Goal: Task Accomplishment & Management: Manage account settings

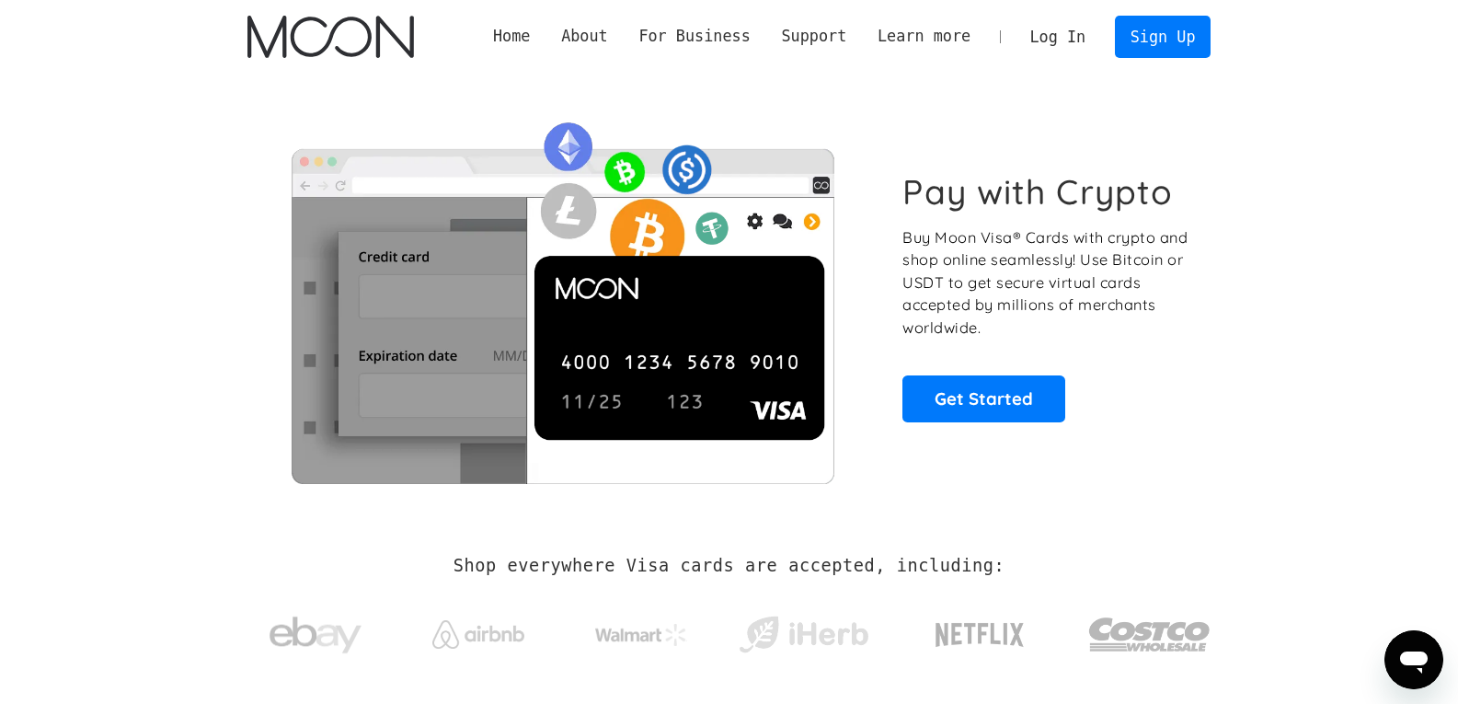
click at [1085, 43] on link "Log In" at bounding box center [1058, 37] width 86 height 40
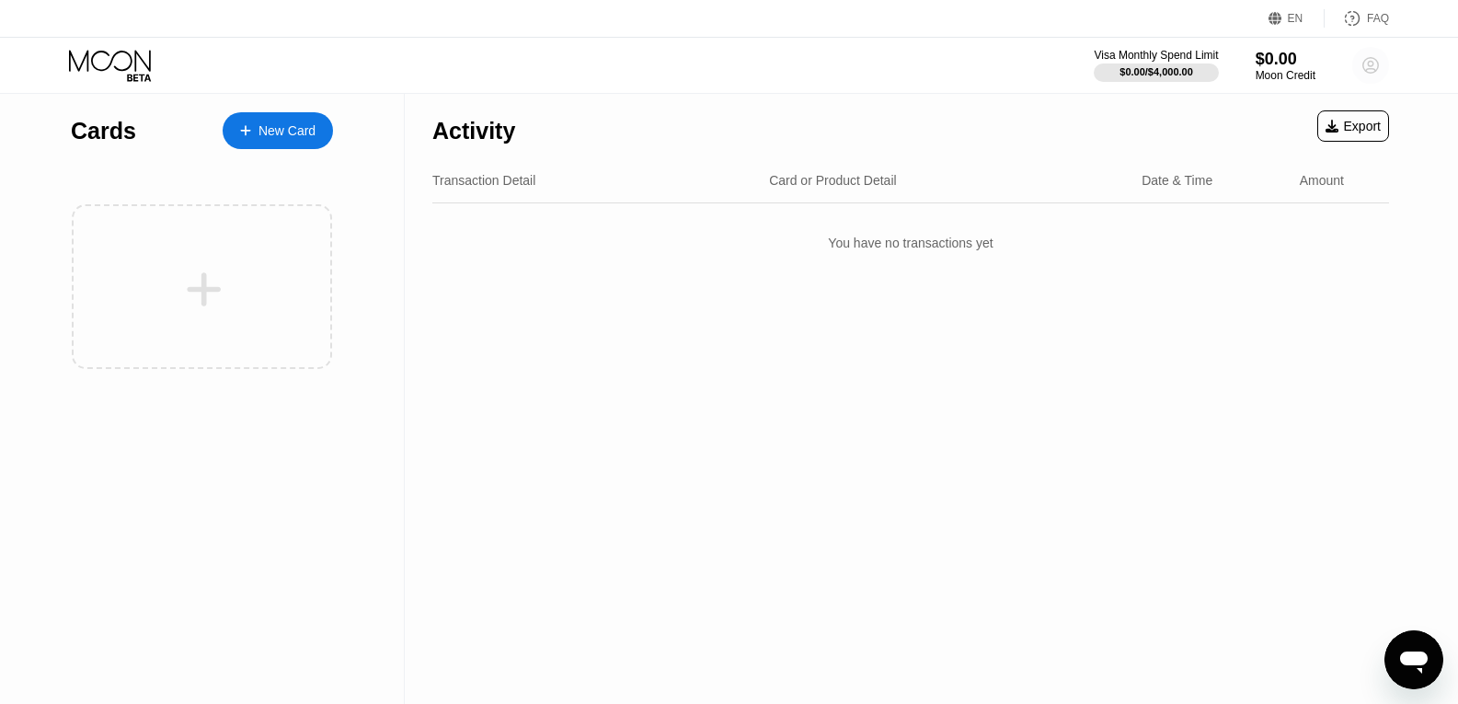
click at [1375, 68] on circle at bounding box center [1370, 65] width 37 height 37
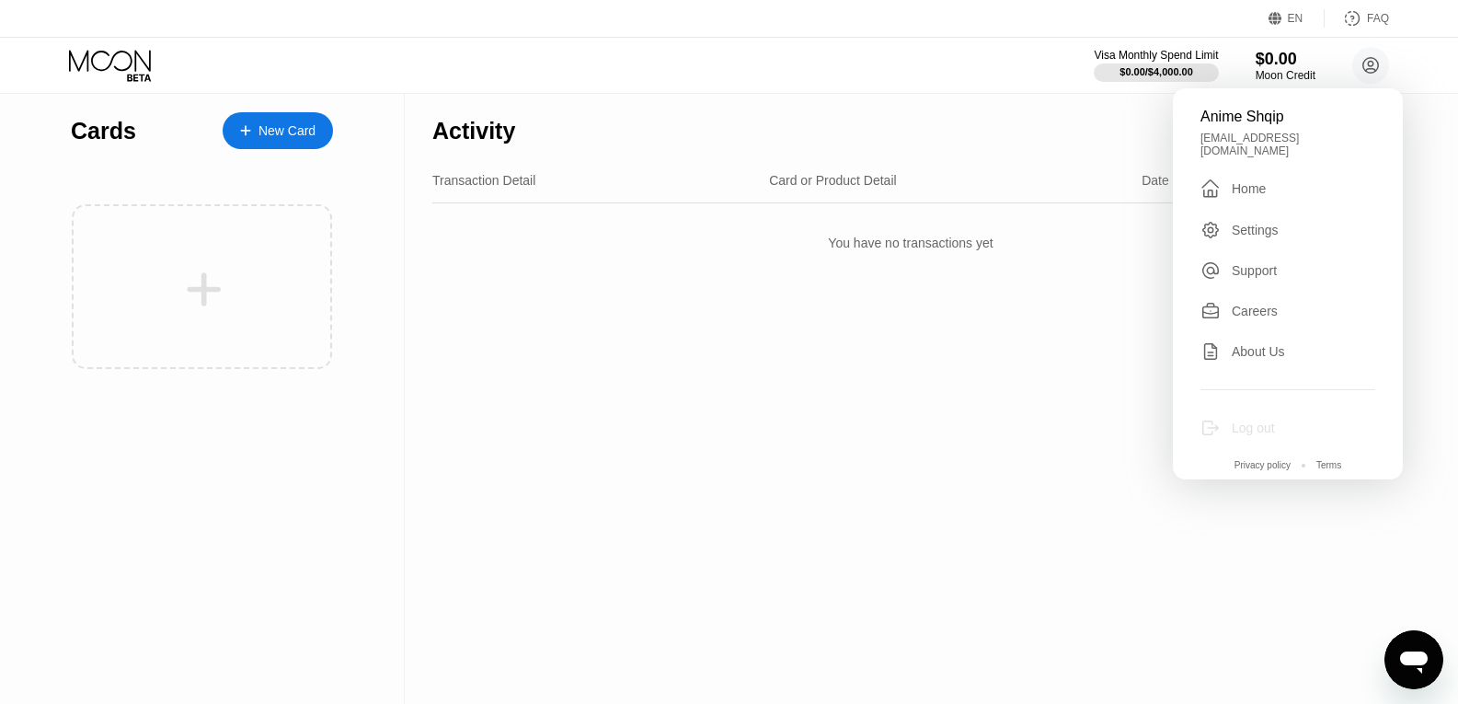
click at [1272, 420] on div "Log out" at bounding box center [1253, 427] width 43 height 15
